Goal: Information Seeking & Learning: Find specific fact

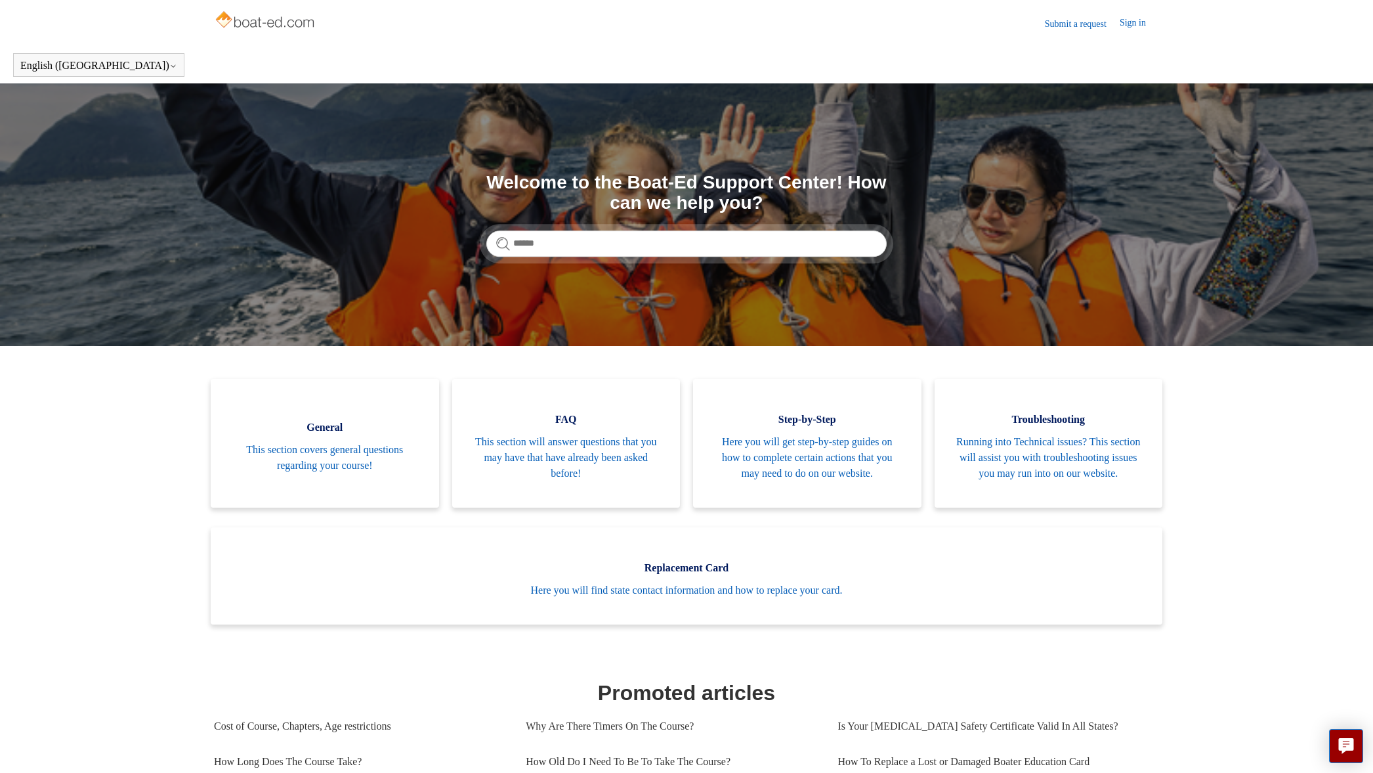
scroll to position [53, 0]
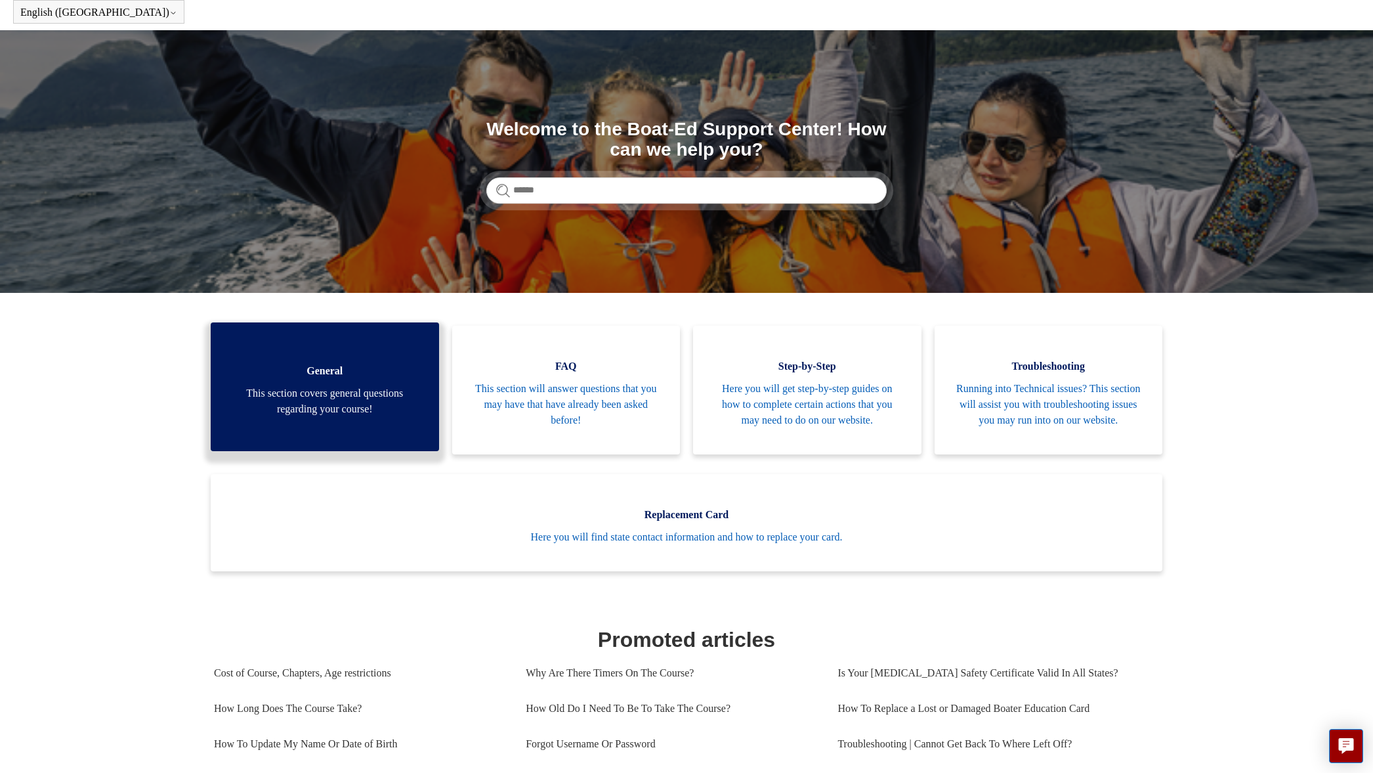
click at [331, 410] on span "This section covers general questions regarding your course!" at bounding box center [324, 401] width 189 height 32
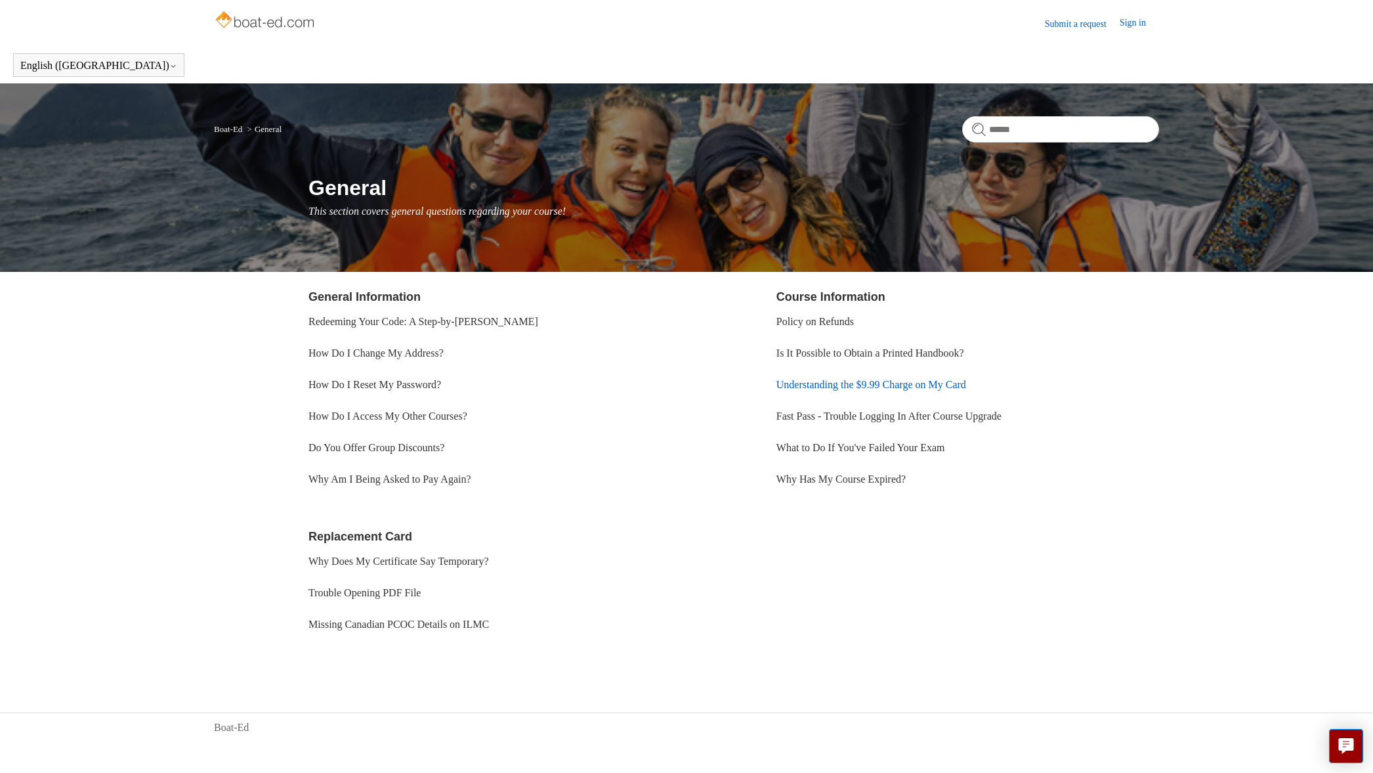
click at [822, 386] on link "Understanding the $9.99 Charge on My Card" at bounding box center [872, 384] width 190 height 11
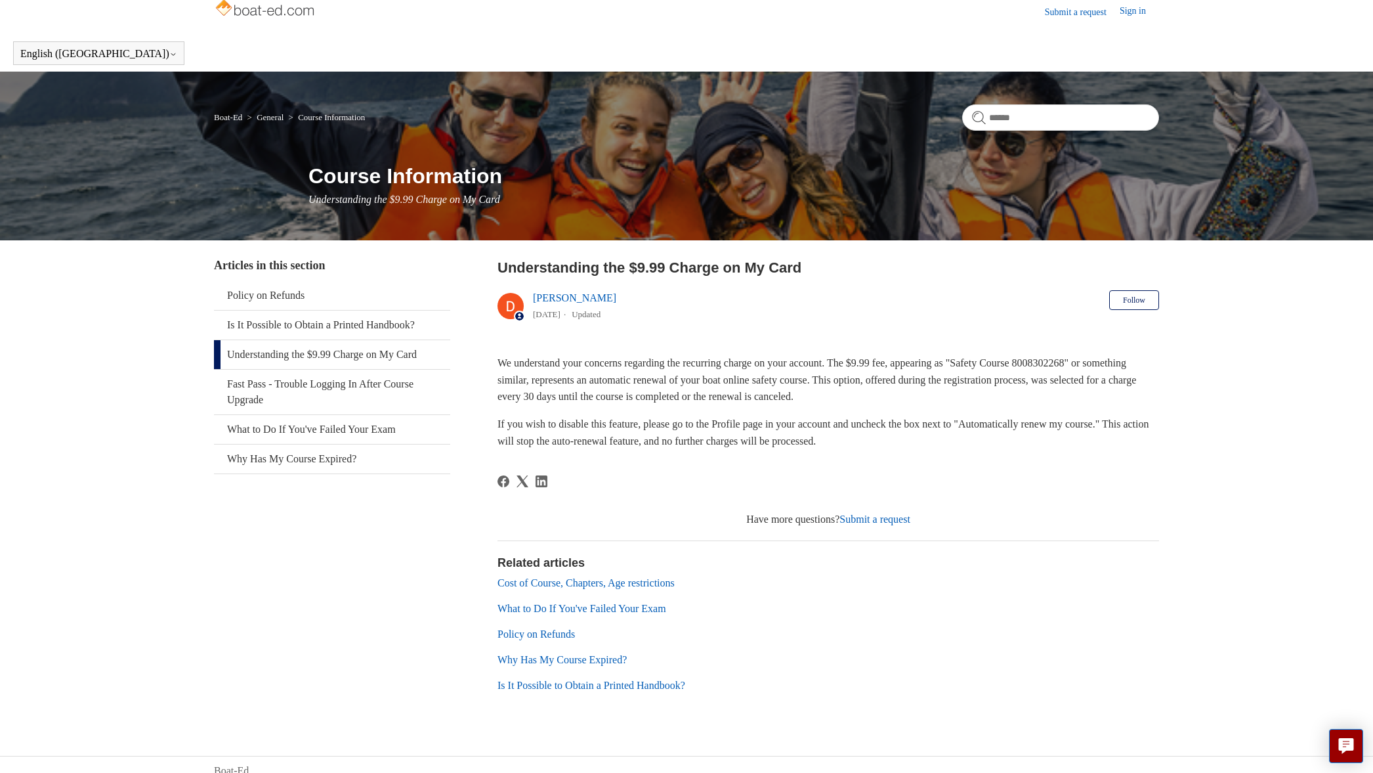
scroll to position [24, 0]
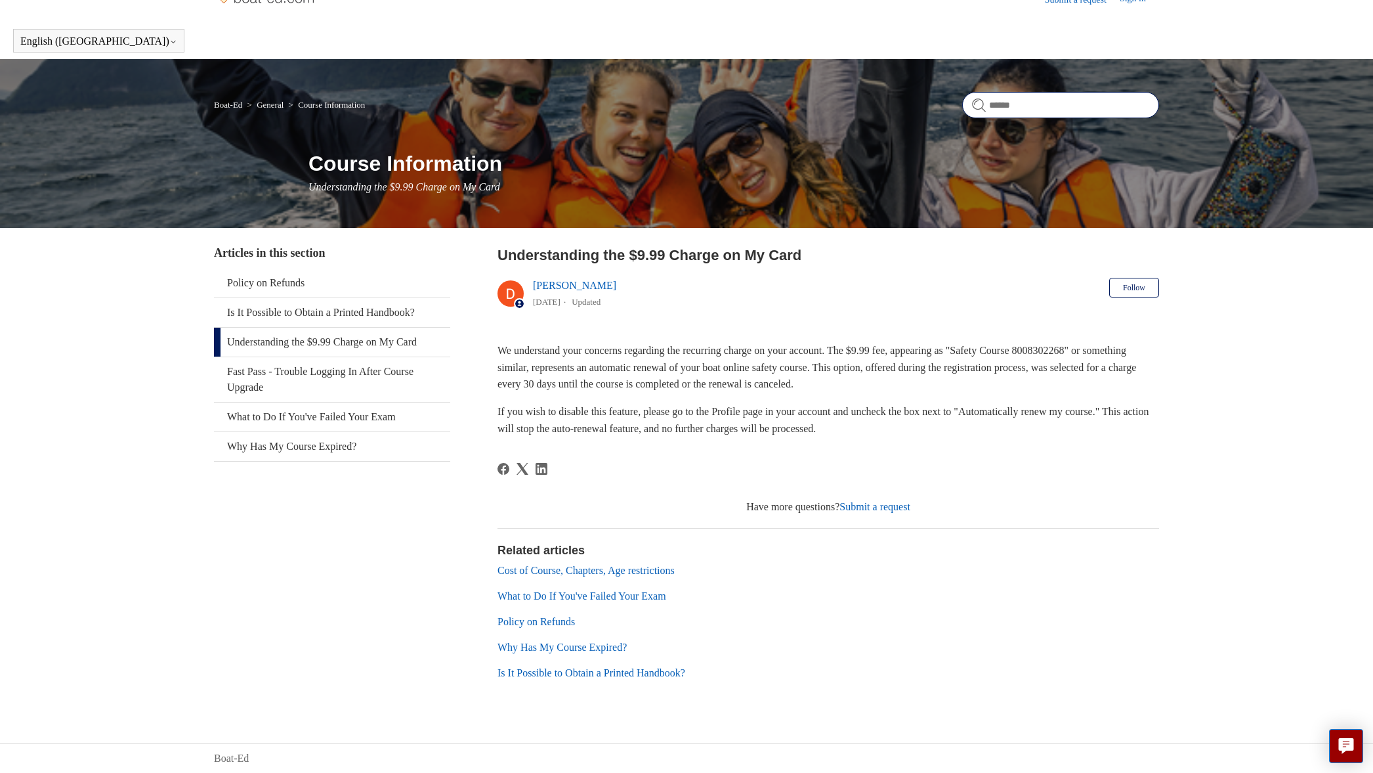
click at [1048, 104] on input "Search" at bounding box center [1060, 105] width 197 height 26
type input "**********"
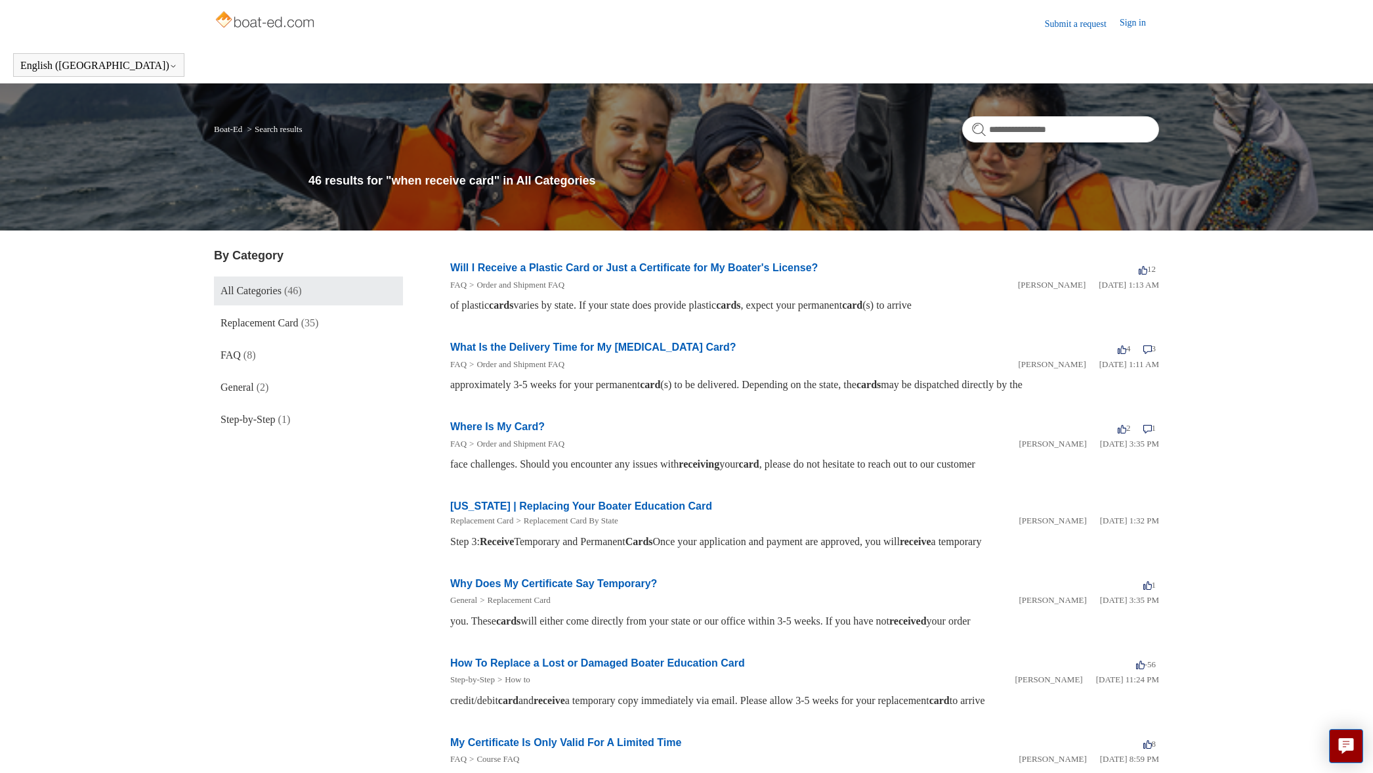
click at [602, 272] on link "Will I Receive a Plastic Card or Just a Certificate for My Boater's License?" at bounding box center [634, 267] width 368 height 11
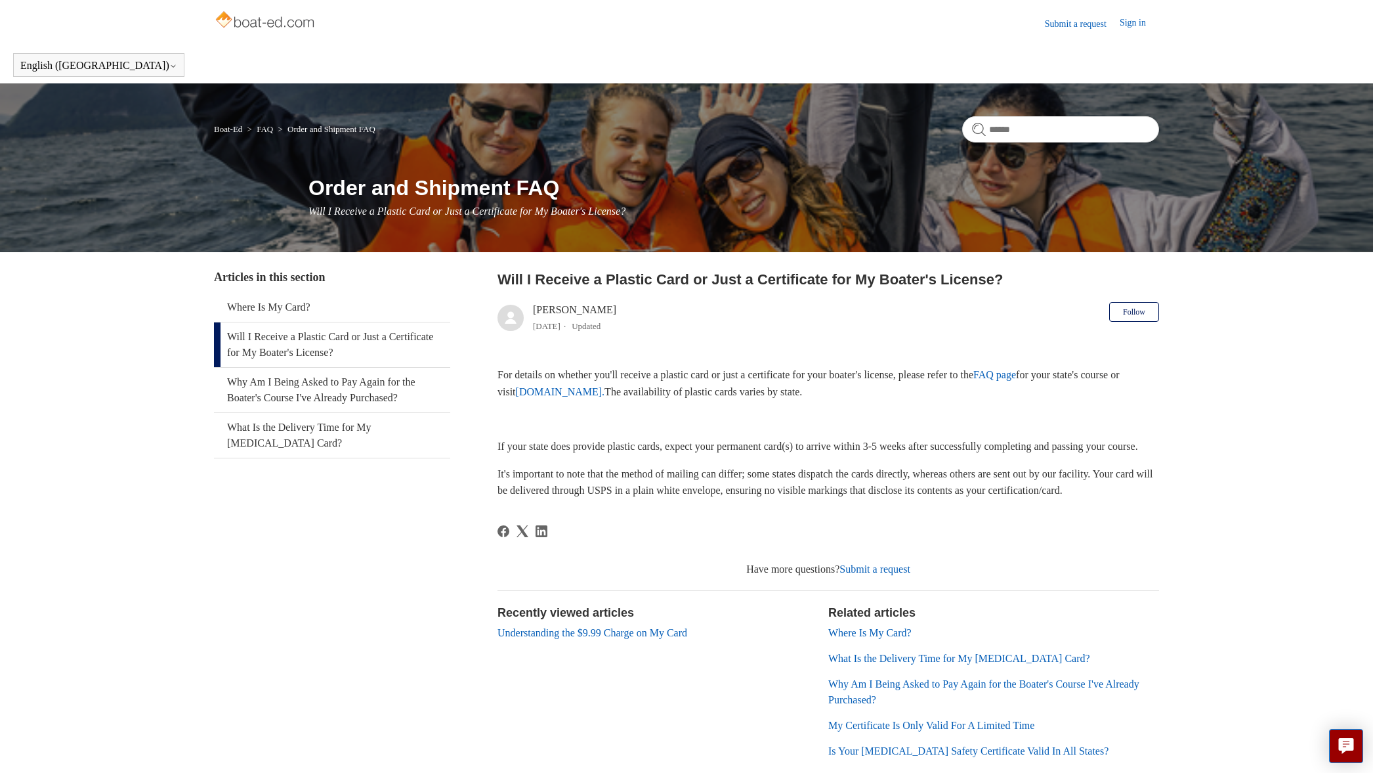
click at [1016, 377] on link "FAQ page" at bounding box center [994, 374] width 43 height 11
